Goal: Task Accomplishment & Management: Use online tool/utility

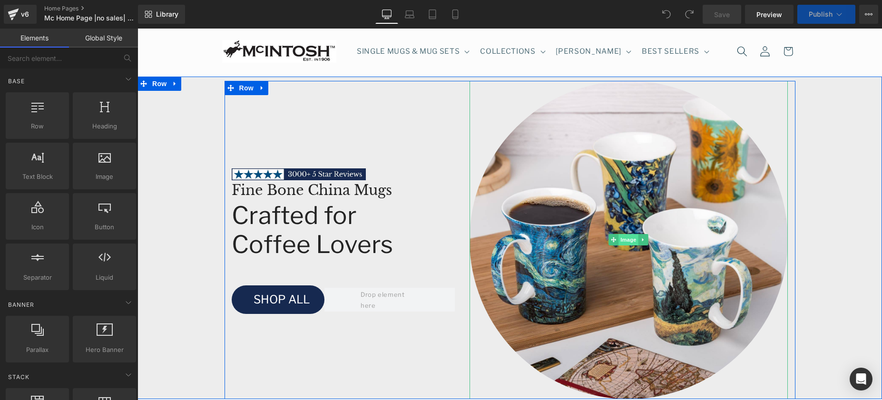
click at [626, 238] on span "Image" at bounding box center [629, 239] width 20 height 11
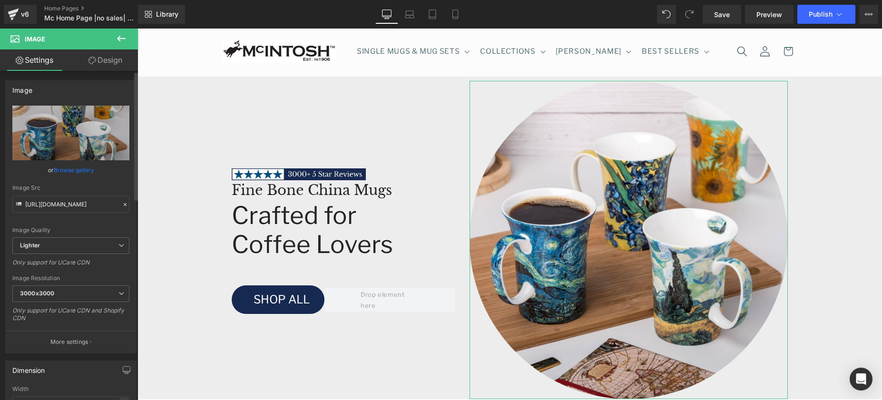
click at [81, 169] on link "Browse gallery" at bounding box center [74, 170] width 40 height 17
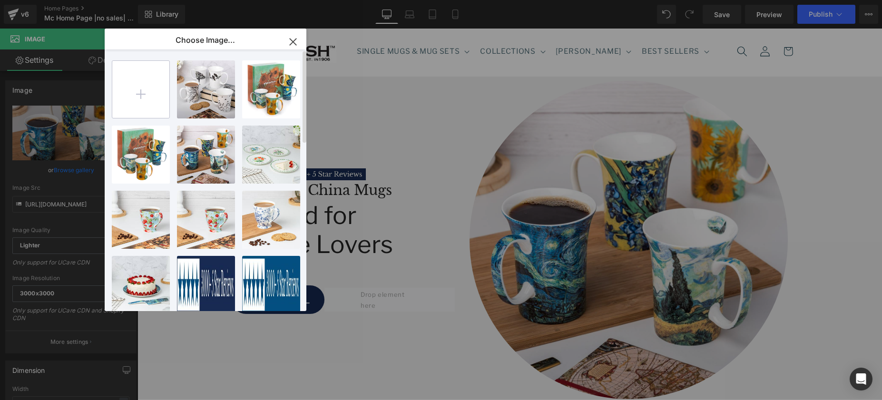
click at [141, 96] on input "file" at bounding box center [140, 89] width 57 height 57
type input "C:\fakepath\Kiss Crest Mug Lifestyle.JPG"
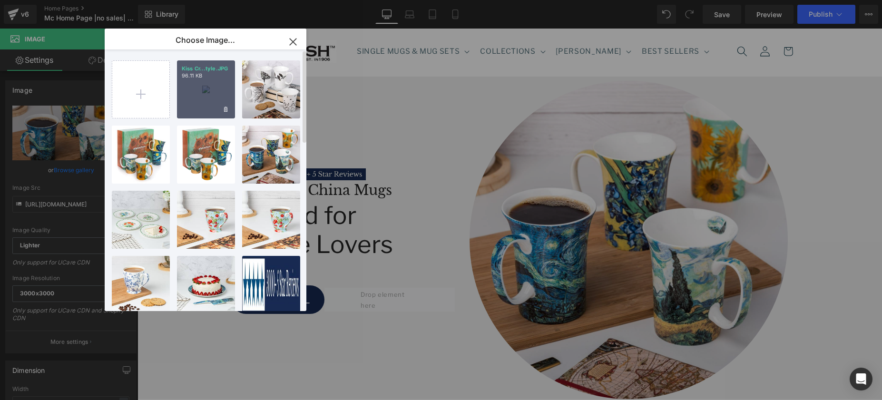
click at [196, 90] on div "Kiss Cr...tyle.JPG 96.11 KB" at bounding box center [206, 89] width 58 height 58
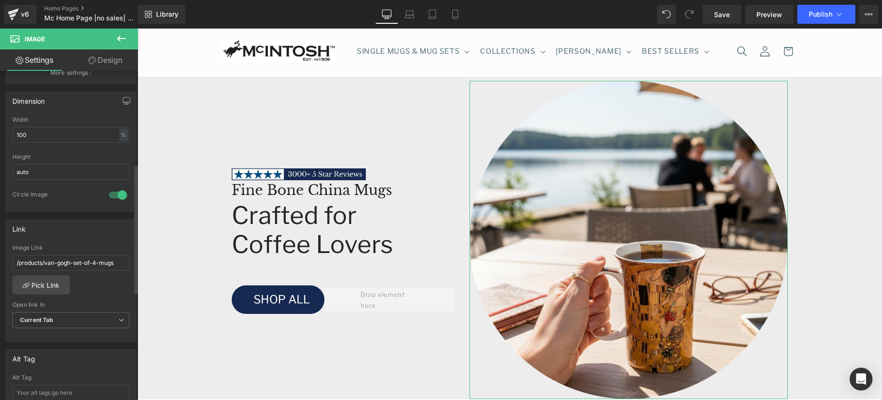
scroll to position [271, 0]
click at [49, 282] on link "Pick Link" at bounding box center [41, 283] width 58 height 19
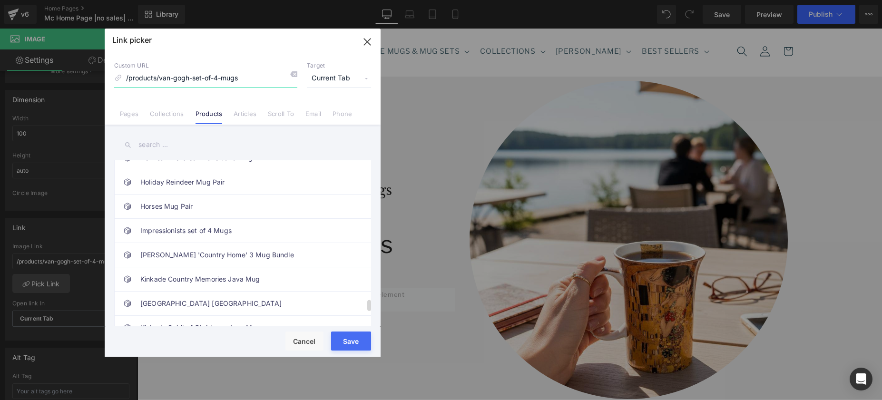
scroll to position [2227, 0]
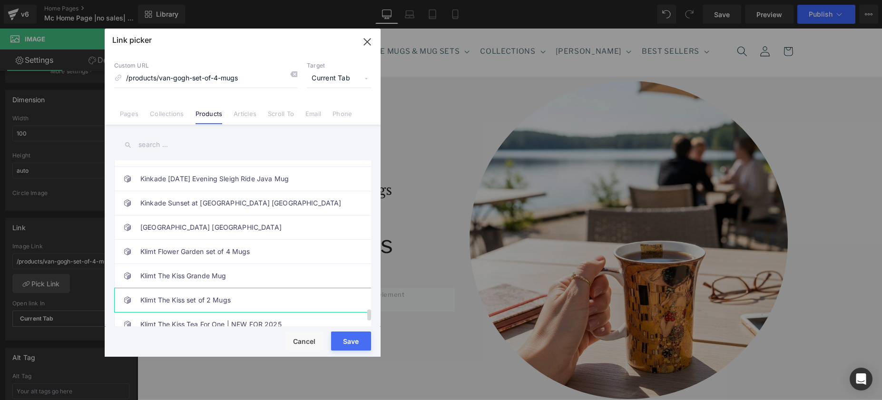
click at [346, 340] on button "Save" at bounding box center [351, 341] width 40 height 19
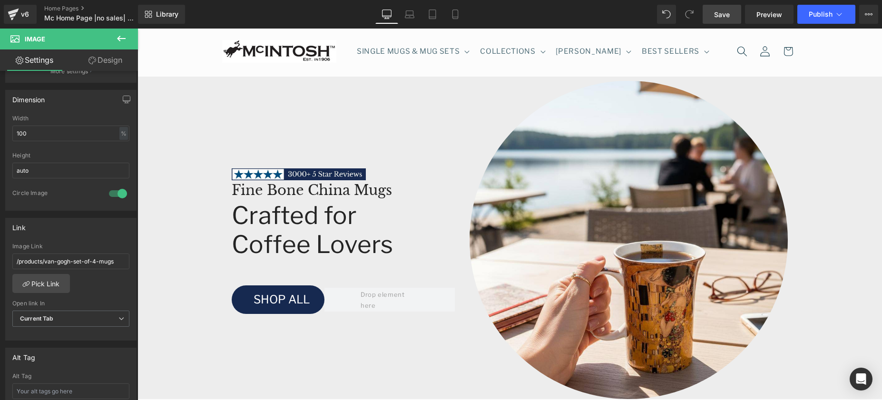
click at [714, 14] on link "Save" at bounding box center [722, 14] width 39 height 19
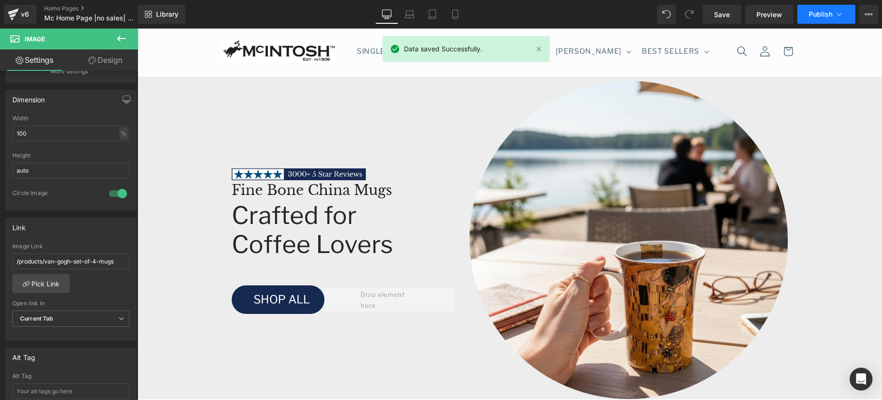
click at [835, 11] on icon at bounding box center [840, 15] width 10 height 10
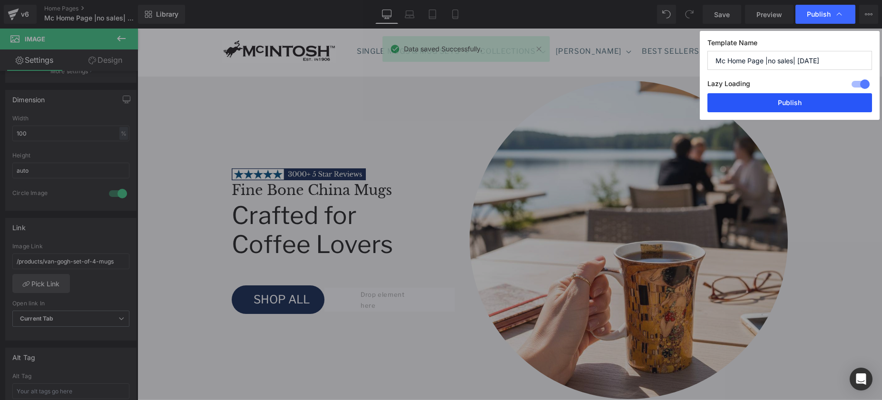
click at [807, 103] on button "Publish" at bounding box center [790, 102] width 165 height 19
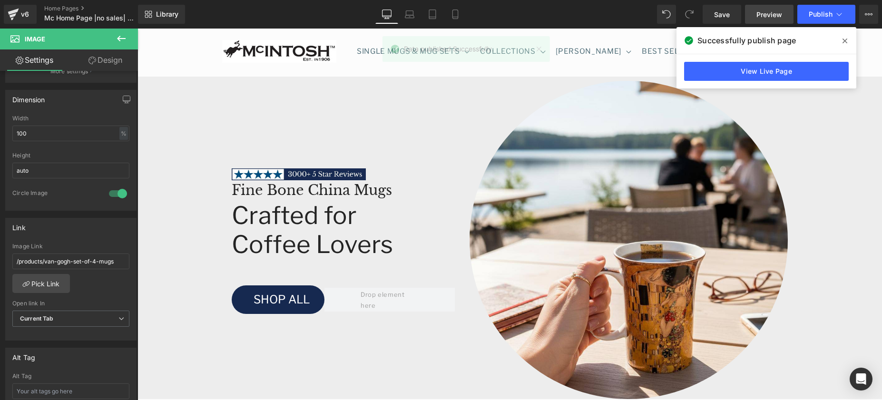
click at [776, 21] on link "Preview" at bounding box center [769, 14] width 49 height 19
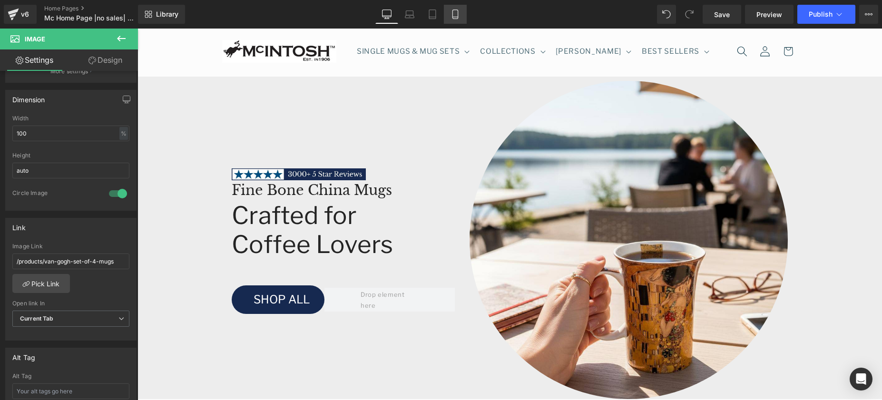
click at [456, 14] on icon at bounding box center [456, 15] width 10 height 10
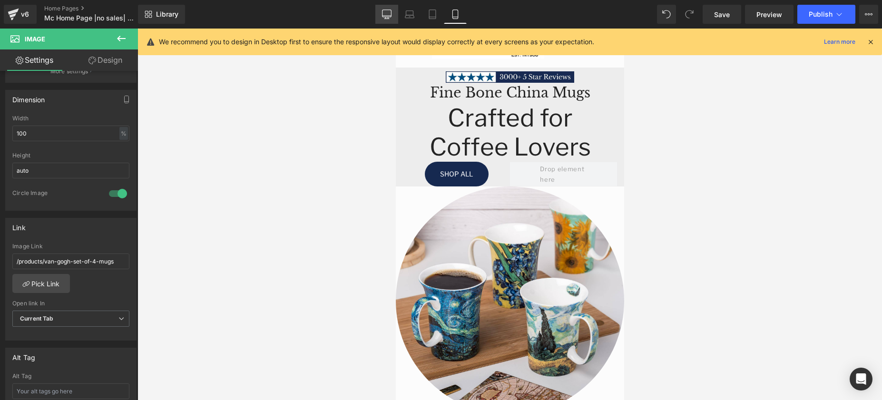
click at [386, 14] on icon at bounding box center [387, 15] width 10 height 10
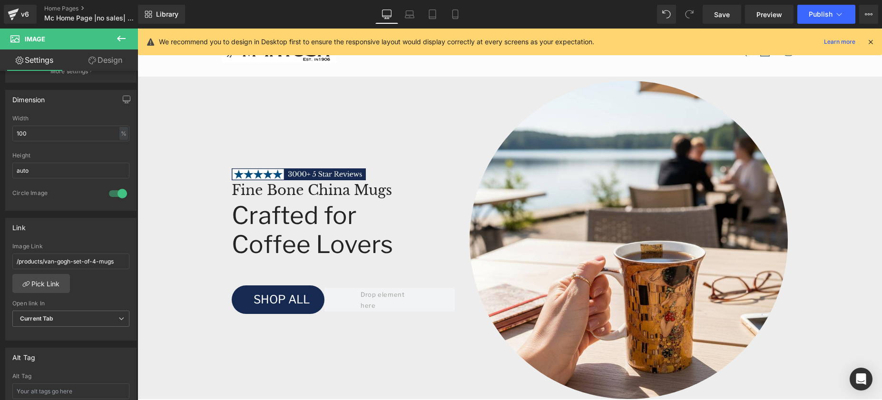
click at [871, 43] on icon at bounding box center [871, 42] width 9 height 9
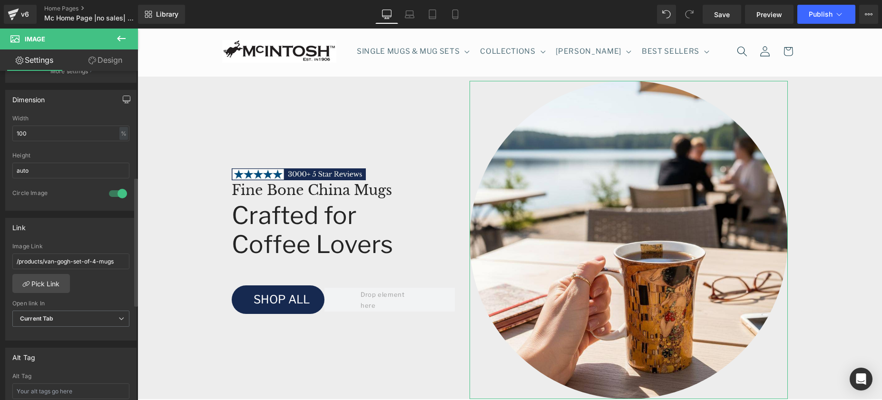
click at [123, 99] on icon "button" at bounding box center [127, 100] width 8 height 8
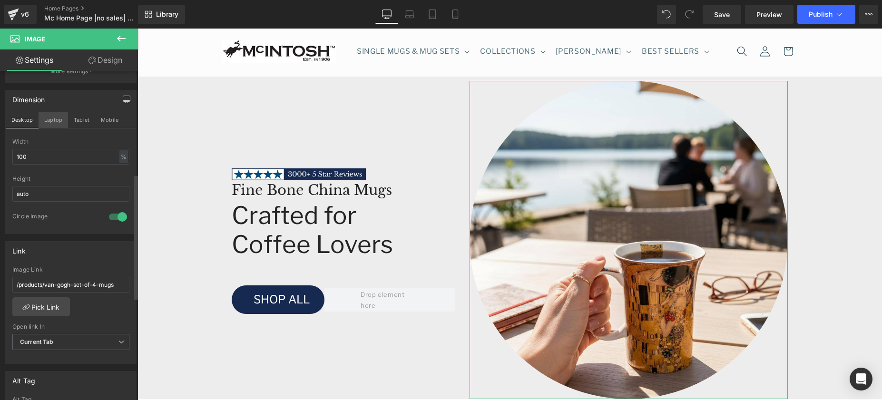
click at [53, 121] on button "Laptop" at bounding box center [54, 120] width 30 height 16
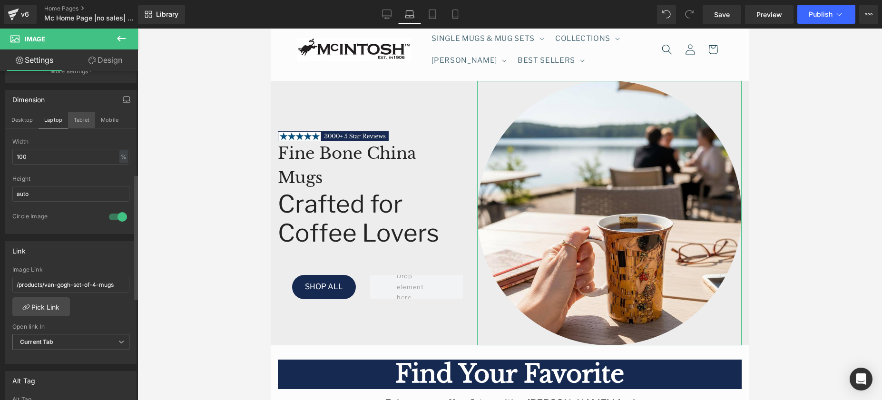
click at [80, 121] on button "Tablet" at bounding box center [81, 120] width 27 height 16
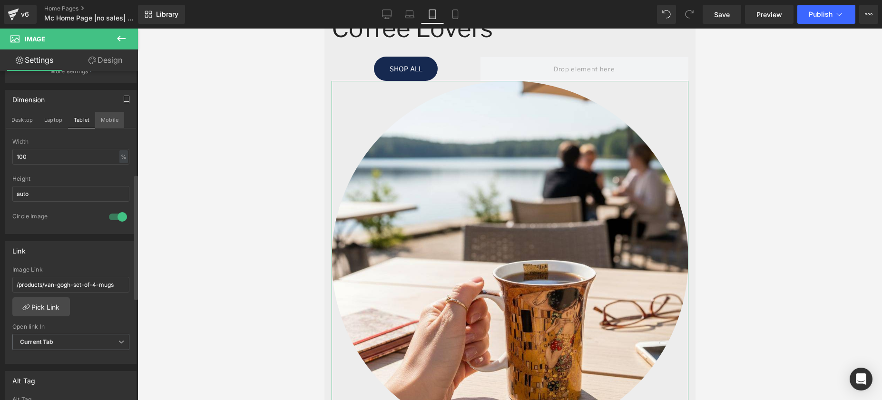
click at [102, 118] on button "Mobile" at bounding box center [109, 120] width 29 height 16
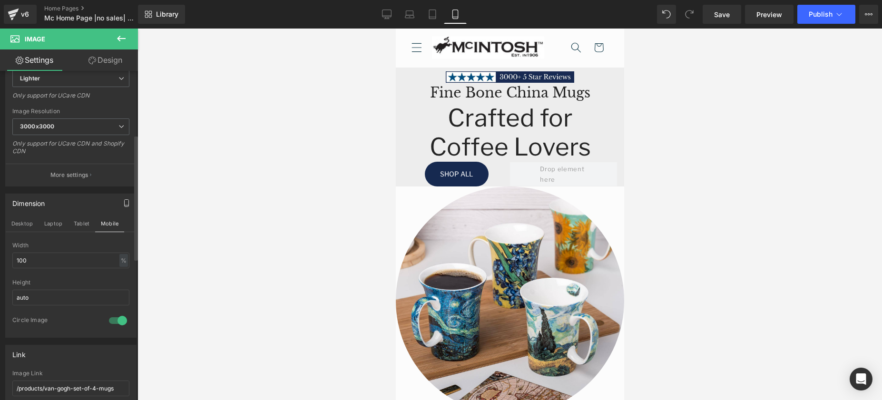
scroll to position [168, 0]
click at [23, 223] on button "Desktop" at bounding box center [22, 223] width 33 height 16
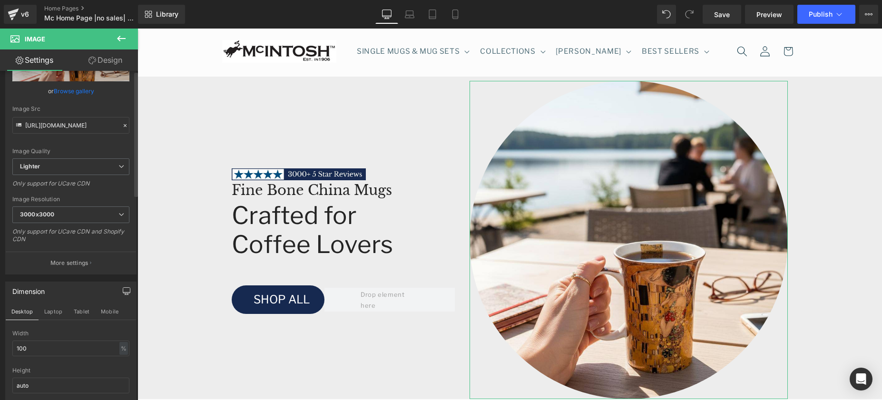
scroll to position [0, 0]
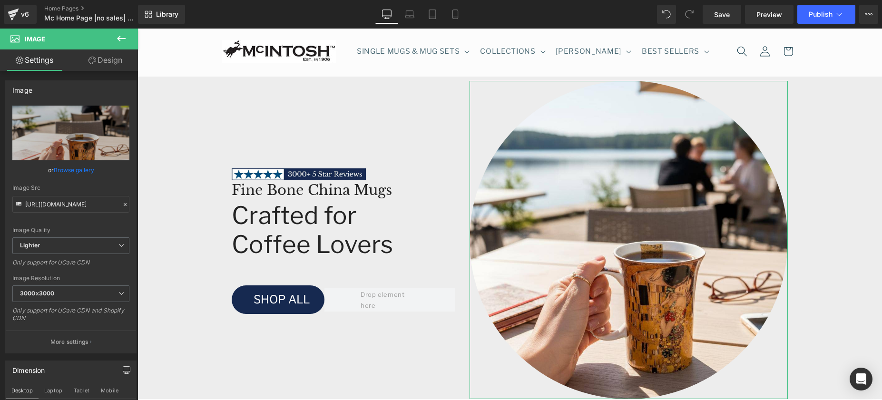
click at [108, 60] on link "Design" at bounding box center [105, 59] width 69 height 21
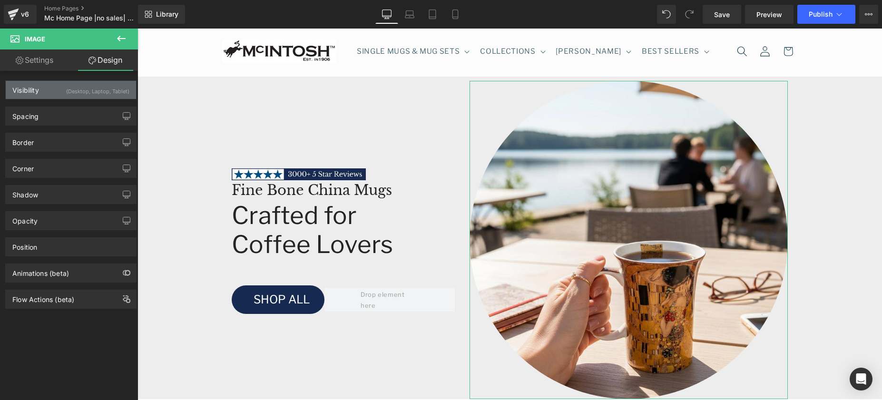
click at [41, 97] on div "Visibility (Desktop, Laptop, Tablet)" at bounding box center [71, 90] width 130 height 18
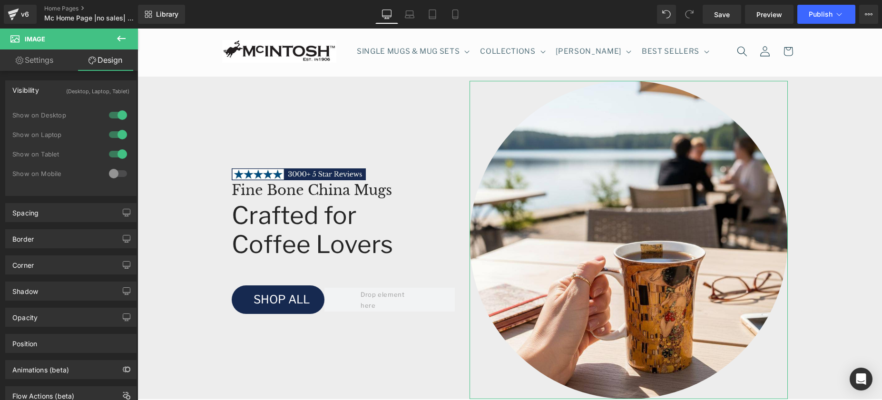
click at [117, 174] on div at bounding box center [118, 173] width 23 height 15
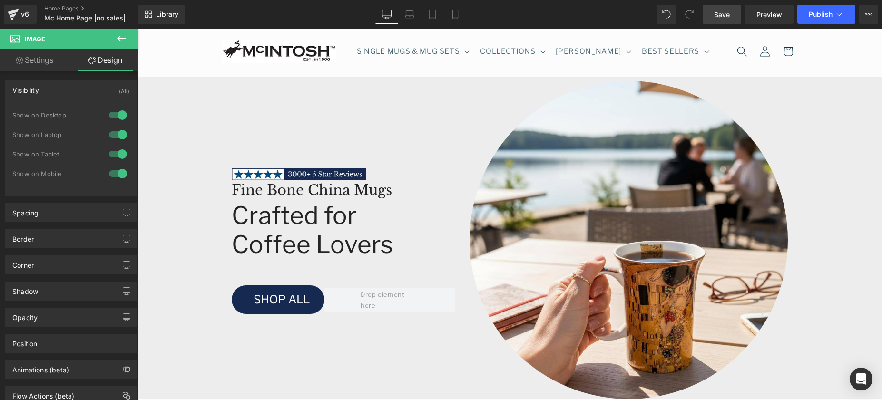
click at [720, 11] on span "Save" at bounding box center [722, 15] width 16 height 10
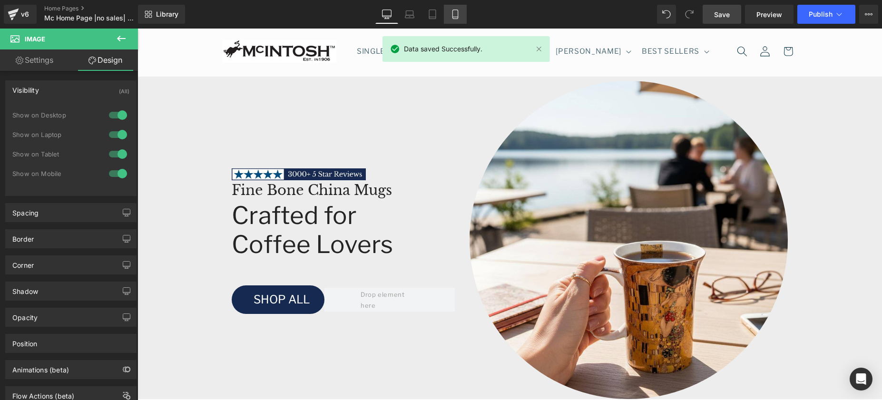
click at [457, 15] on icon at bounding box center [456, 15] width 10 height 10
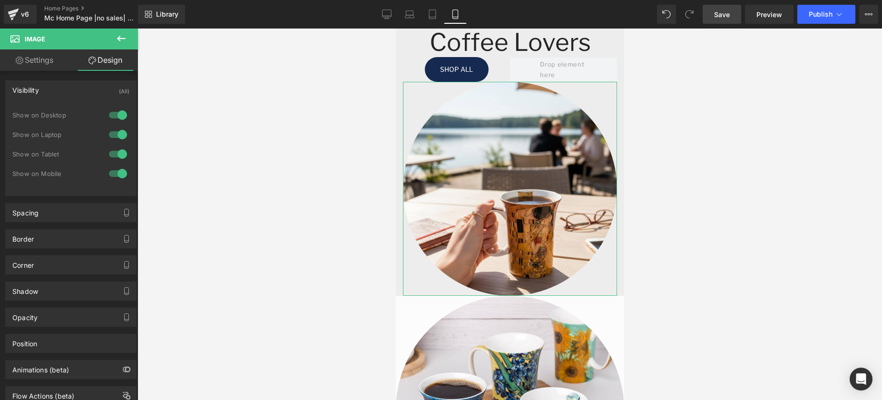
click at [28, 57] on link "Settings" at bounding box center [34, 59] width 69 height 21
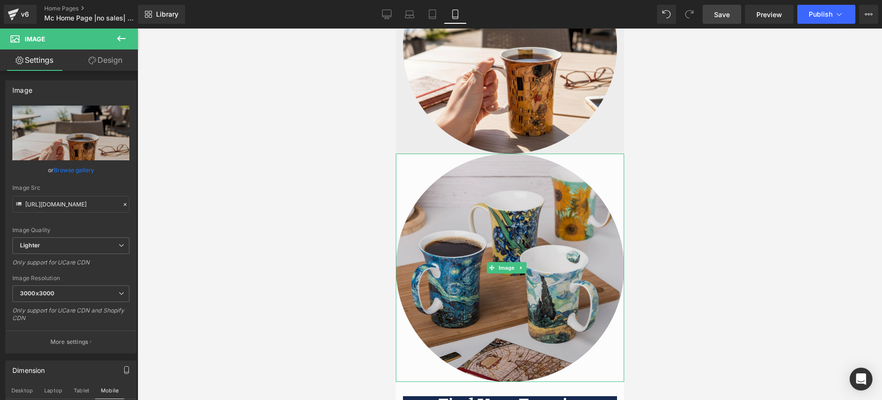
scroll to position [269, 0]
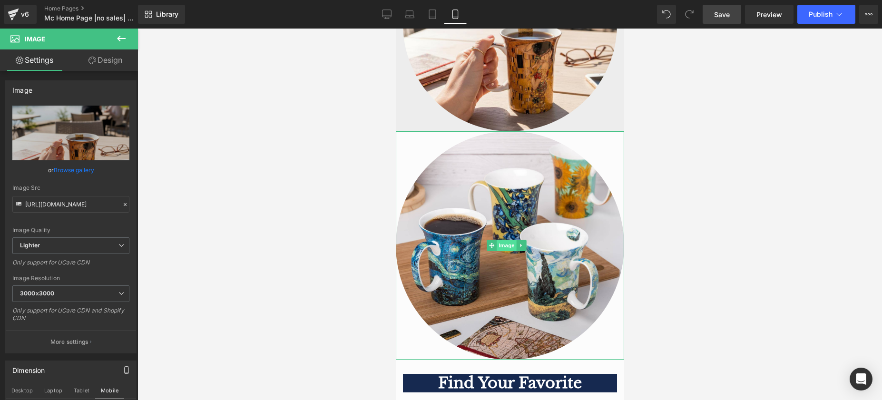
click at [505, 240] on span "Image" at bounding box center [506, 245] width 20 height 11
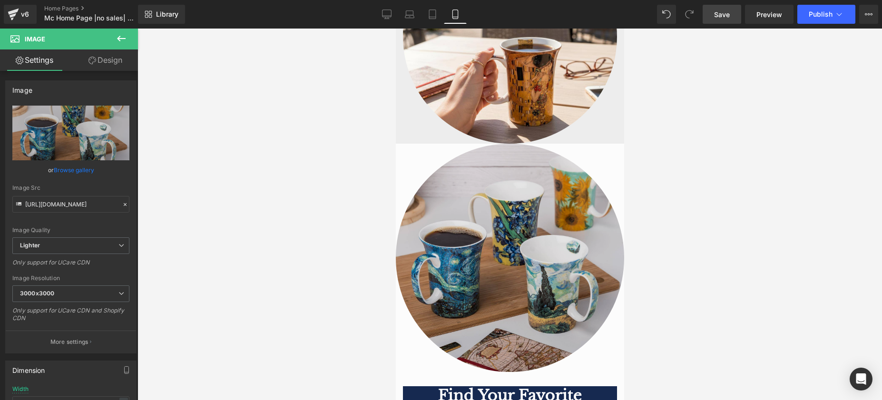
scroll to position [251, 0]
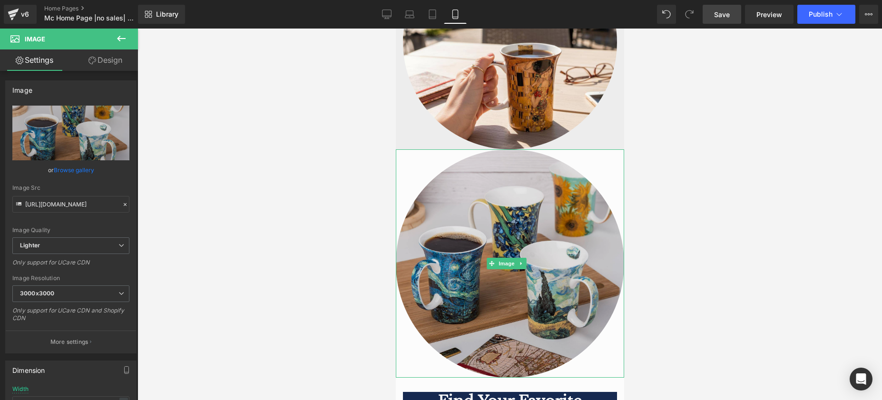
click at [495, 221] on img at bounding box center [509, 263] width 228 height 228
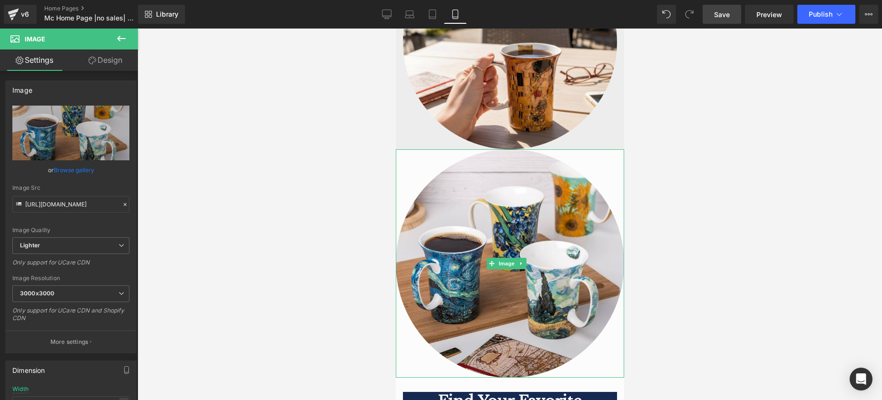
click at [522, 261] on icon at bounding box center [520, 264] width 5 height 6
click at [528, 261] on icon at bounding box center [525, 263] width 5 height 5
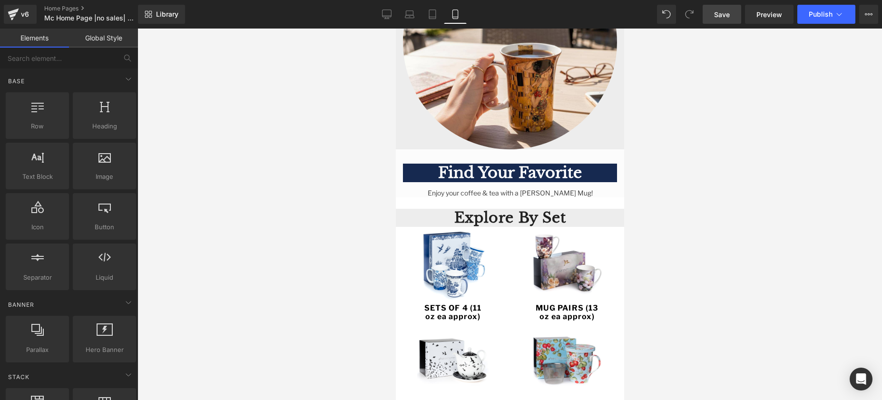
click at [719, 17] on span "Save" at bounding box center [722, 15] width 16 height 10
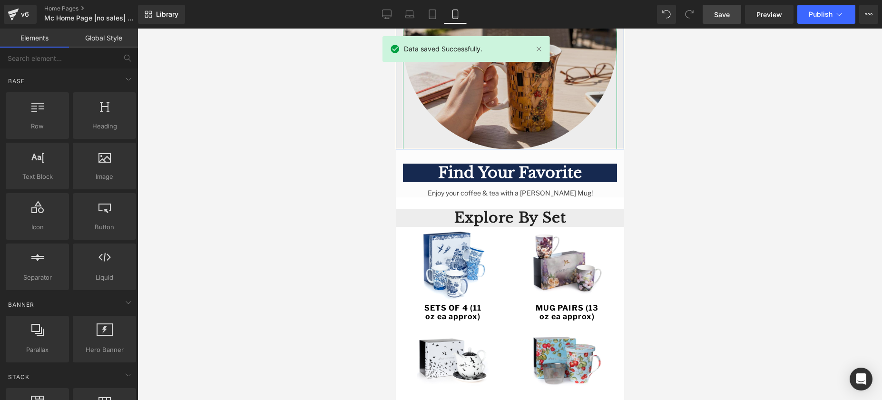
scroll to position [0, 0]
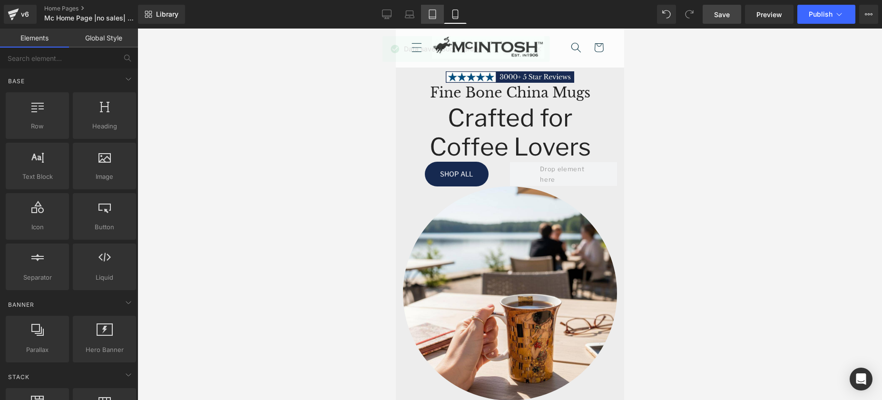
click at [434, 16] on icon at bounding box center [433, 15] width 10 height 10
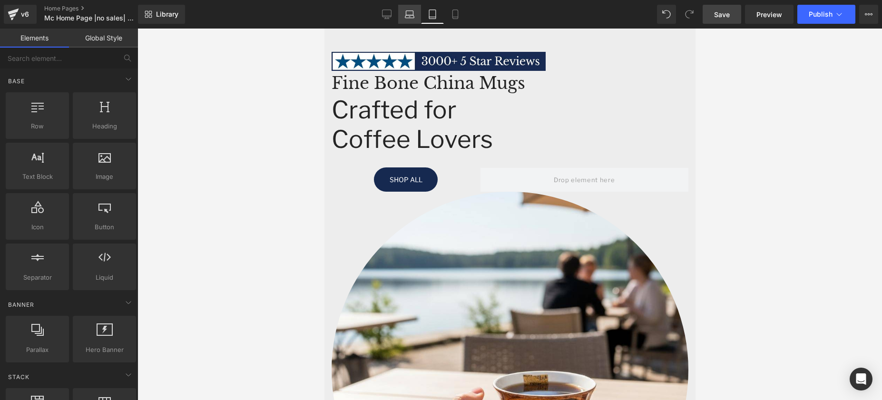
click at [409, 14] on icon at bounding box center [410, 15] width 10 height 10
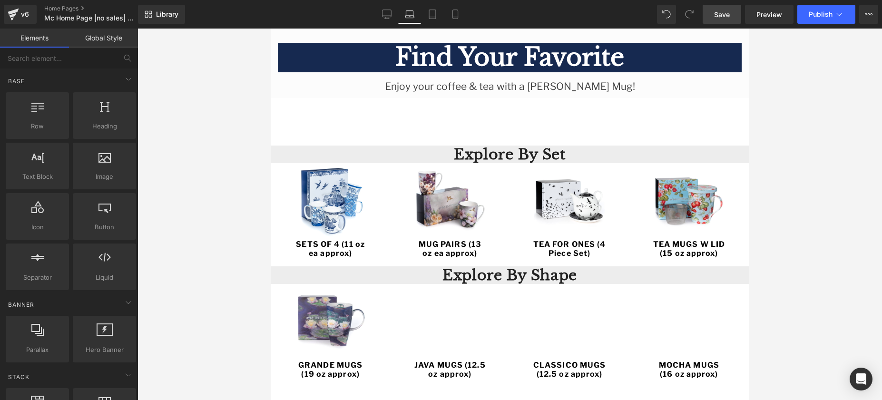
scroll to position [0, 0]
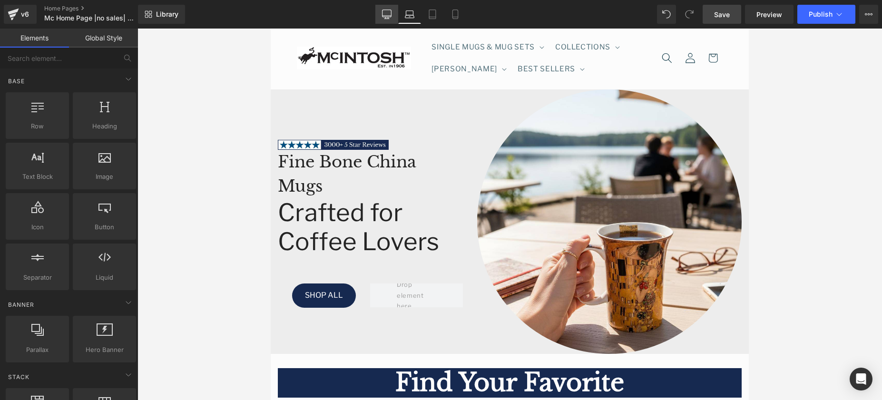
click at [387, 13] on icon at bounding box center [387, 15] width 10 height 10
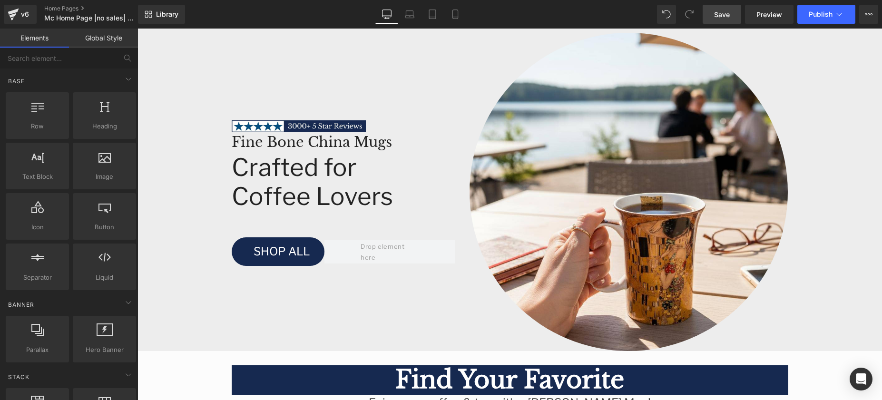
click at [726, 20] on link "Save" at bounding box center [722, 14] width 39 height 19
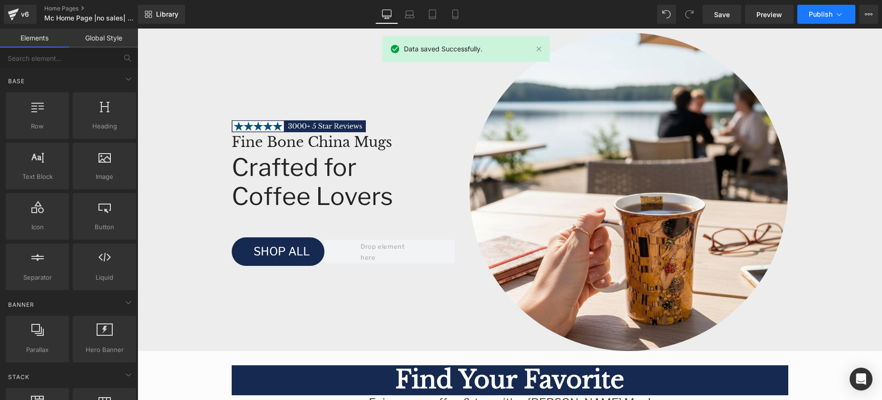
click at [839, 13] on icon at bounding box center [840, 15] width 10 height 10
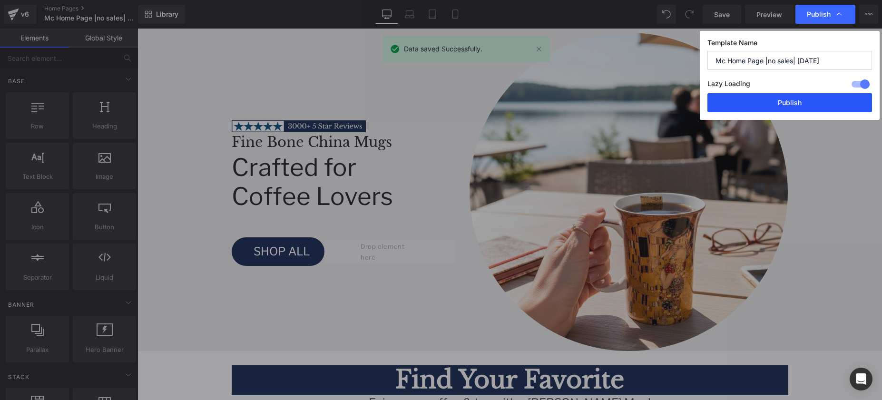
click at [0, 0] on button "Publish" at bounding box center [0, 0] width 0 height 0
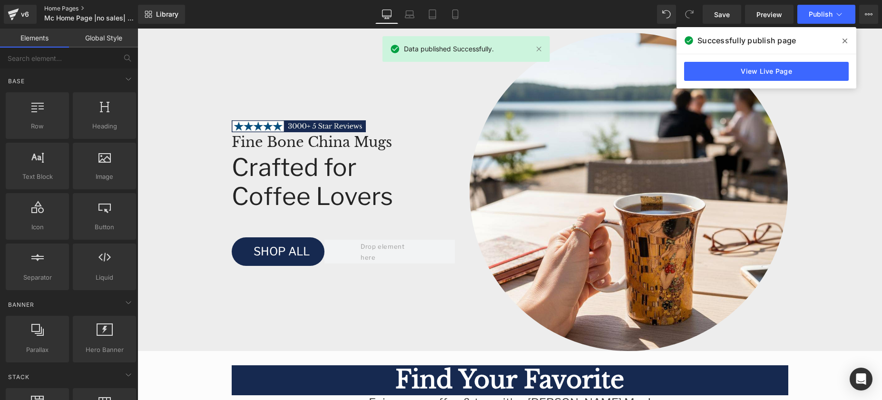
click at [52, 8] on link "Home Pages" at bounding box center [98, 9] width 109 height 8
